Goal: Navigation & Orientation: Find specific page/section

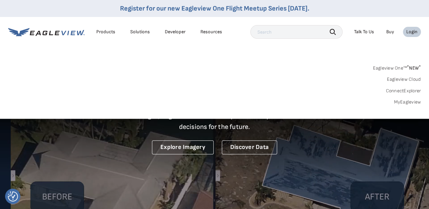
click at [405, 69] on link "Eagleview One™ * NEW *" at bounding box center [397, 67] width 48 height 8
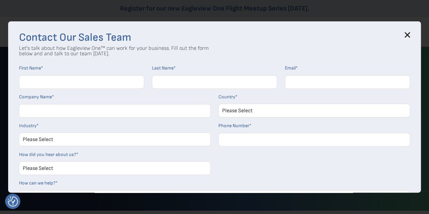
click at [56, 82] on input "First Name *" at bounding box center [81, 82] width 125 height 14
click at [410, 33] on icon at bounding box center [407, 34] width 5 height 5
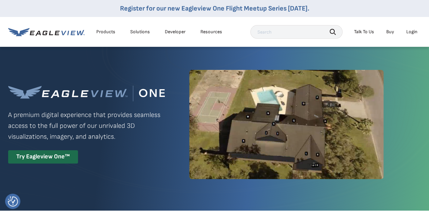
click at [412, 32] on div "Login" at bounding box center [411, 32] width 11 height 6
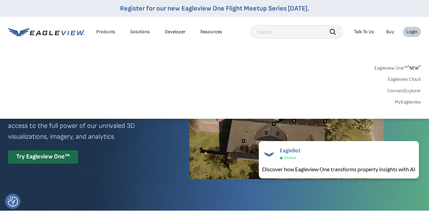
click at [397, 92] on link "ConnectExplorer" at bounding box center [404, 91] width 34 height 6
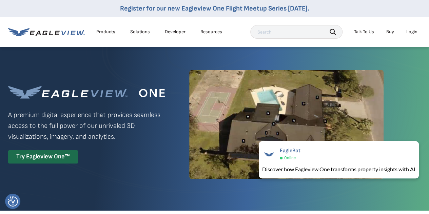
click at [412, 32] on div "Login" at bounding box center [411, 32] width 11 height 6
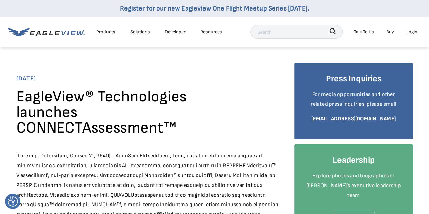
click at [414, 33] on div "Login" at bounding box center [411, 31] width 11 height 8
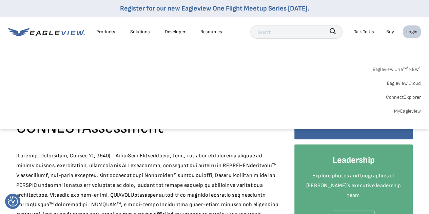
click at [412, 33] on div "Login" at bounding box center [411, 31] width 11 height 8
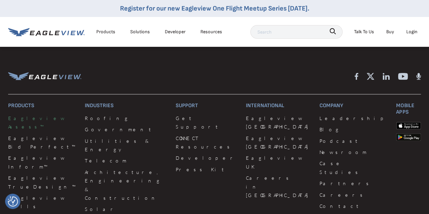
scroll to position [475, 0]
click at [34, 114] on link "Eagleview Assess™" at bounding box center [42, 122] width 69 height 17
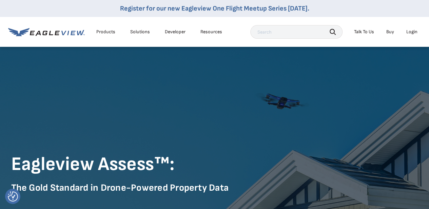
click at [410, 31] on div "Login" at bounding box center [411, 32] width 11 height 6
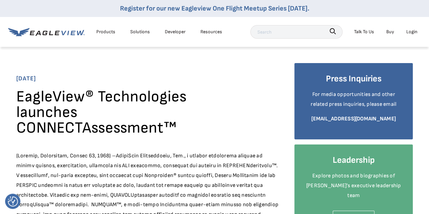
click at [411, 33] on div "Login" at bounding box center [411, 31] width 11 height 8
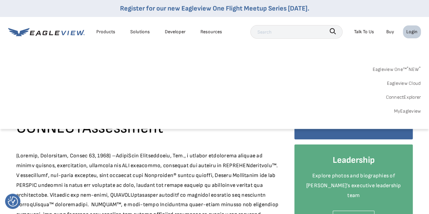
click at [406, 111] on link "MyEagleview" at bounding box center [407, 111] width 27 height 8
